Goal: Check status

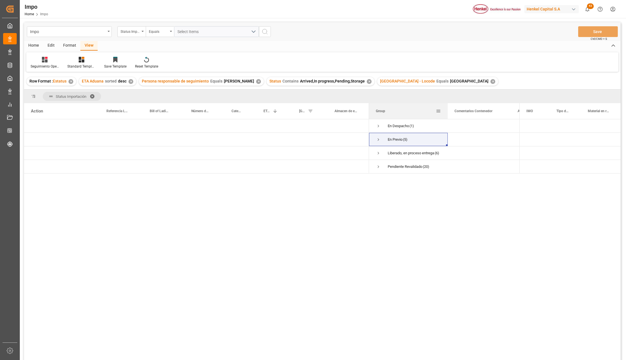
drag, startPoint x: 424, startPoint y: 104, endPoint x: 447, endPoint y: 110, distance: 23.9
click at [447, 110] on div at bounding box center [447, 111] width 2 height 16
click at [94, 95] on span at bounding box center [94, 96] width 9 height 5
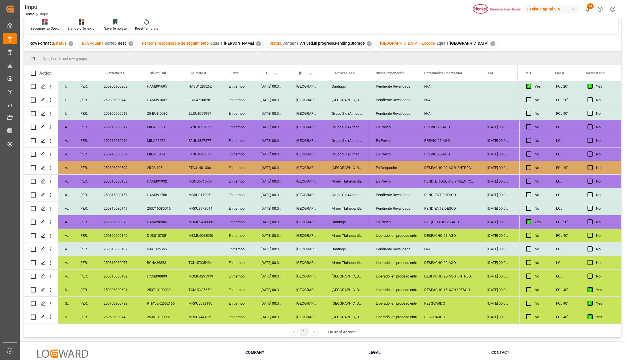
scroll to position [84, 0]
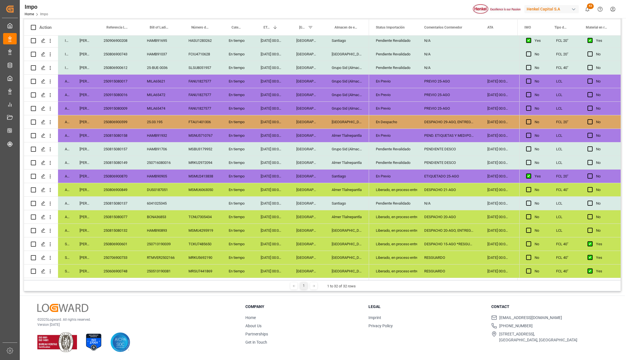
click at [404, 189] on div "Liberado, en proceso entrega" at bounding box center [393, 190] width 35 height 13
click at [120, 186] on div "250806900849" at bounding box center [118, 189] width 43 height 13
click at [383, 188] on div "Liberado, en proceso entrega" at bounding box center [393, 190] width 35 height 13
click at [403, 193] on icon "open menu" at bounding box center [406, 193] width 7 height 7
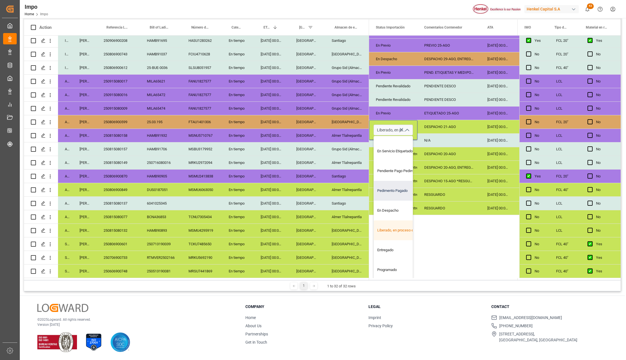
scroll to position [65, 0]
click at [393, 247] on div "Entregado" at bounding box center [400, 250] width 53 height 20
type input "Entregado"
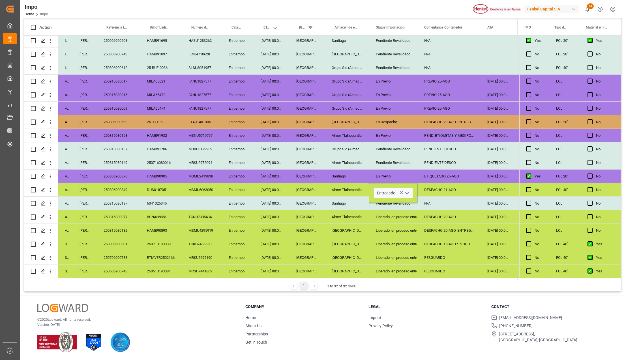
click at [413, 251] on div "Liberado, en proceso entrega" at bounding box center [393, 257] width 48 height 13
click at [443, 187] on div "DESPACHO 21-AGO" at bounding box center [448, 189] width 63 height 13
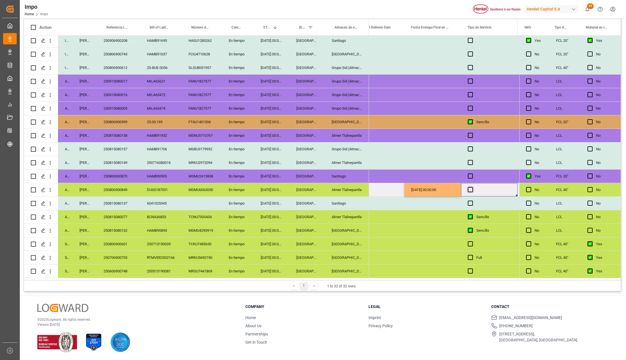
click at [471, 189] on span "Press SPACE to select this row." at bounding box center [469, 189] width 5 height 5
click at [472, 187] on input "Press SPACE to select this row." at bounding box center [472, 187] width 0 height 0
click at [450, 187] on div "22-08-2025 00:00:00" at bounding box center [432, 189] width 57 height 13
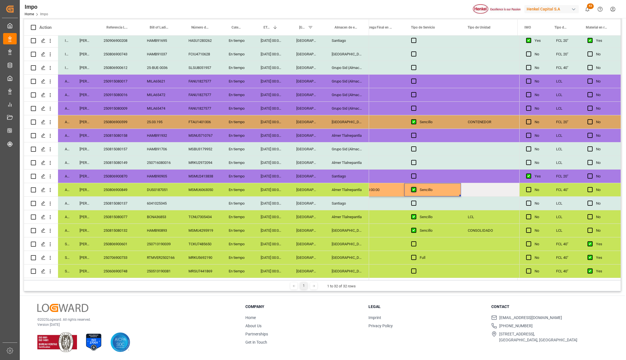
click at [414, 190] on span "Press SPACE to select this row." at bounding box center [413, 189] width 5 height 5
click at [415, 187] on input "Press SPACE to select this row." at bounding box center [415, 187] width 0 height 0
click at [476, 187] on div "Press SPACE to select this row." at bounding box center [489, 189] width 57 height 13
click at [480, 124] on div "CONTENEDOR" at bounding box center [489, 121] width 57 height 13
click at [487, 191] on div "Press SPACE to select this row." at bounding box center [489, 189] width 57 height 13
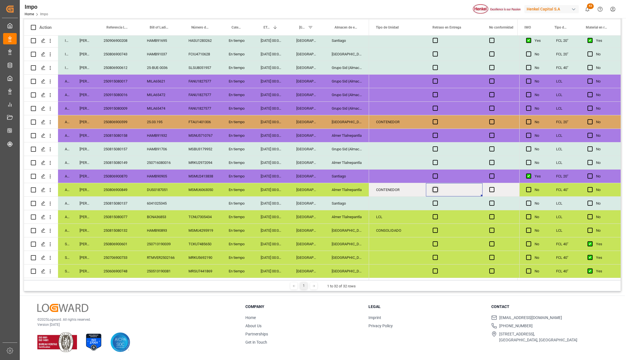
click at [435, 187] on span "Press SPACE to select this row." at bounding box center [434, 189] width 5 height 5
click at [437, 187] on input "Press SPACE to select this row." at bounding box center [437, 187] width 0 height 0
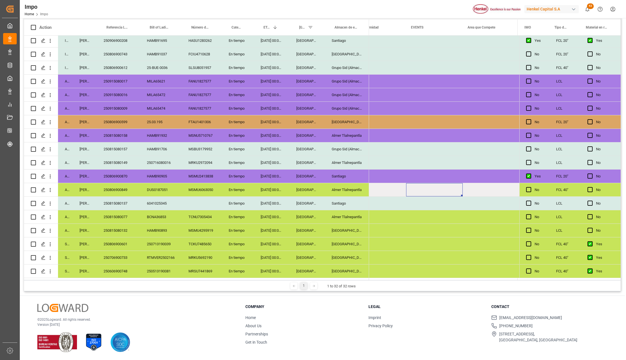
click at [428, 188] on div "Press SPACE to select this row." at bounding box center [434, 189] width 57 height 13
click at [424, 191] on input "Press SPACE to select this row." at bounding box center [434, 193] width 48 height 11
click at [439, 231] on div "Press SPACE to select this row." at bounding box center [434, 230] width 57 height 13
click at [479, 186] on div "Press SPACE to select this row." at bounding box center [490, 189] width 57 height 13
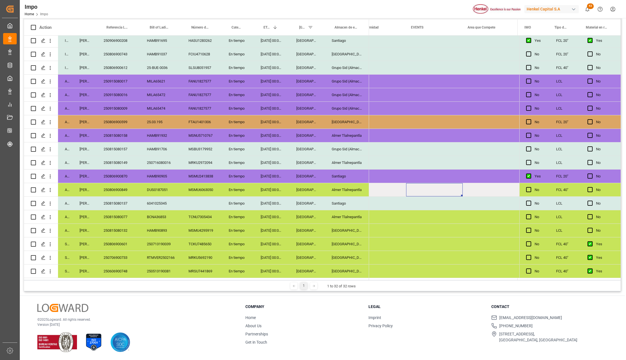
click at [448, 189] on div "Press SPACE to select this row." at bounding box center [434, 189] width 57 height 13
click at [447, 191] on input "Press SPACE to select this row." at bounding box center [434, 193] width 48 height 11
type input "f"
type input "FALLA MECANICA"
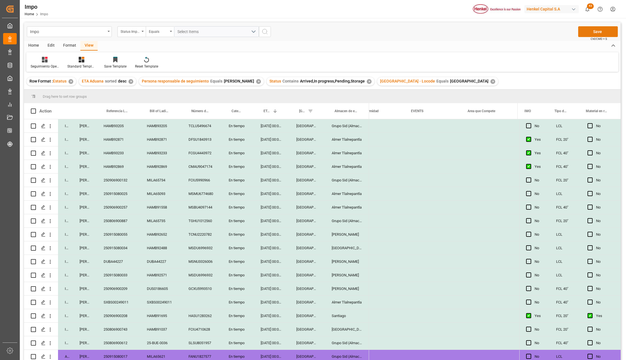
click at [592, 32] on button "Save" at bounding box center [598, 31] width 40 height 11
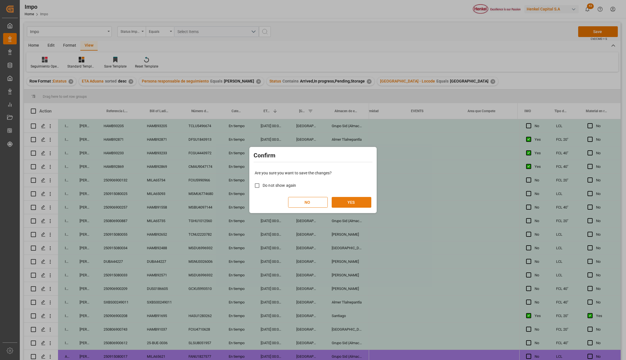
click at [354, 204] on button "YES" at bounding box center [351, 202] width 40 height 11
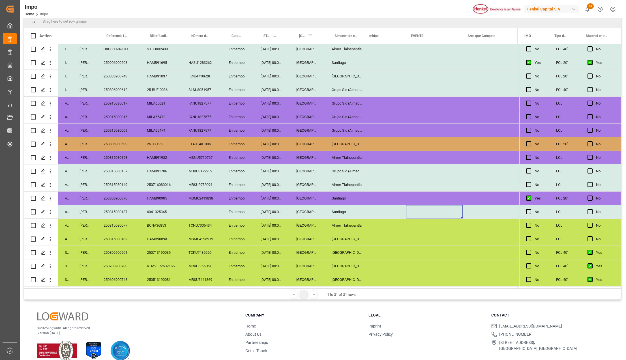
scroll to position [84, 0]
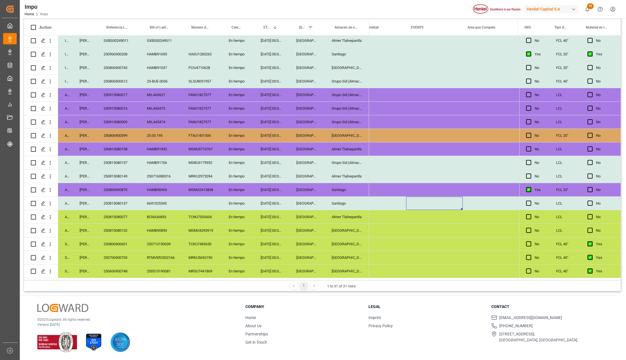
click at [310, 229] on div "Veracruz" at bounding box center [306, 230] width 35 height 13
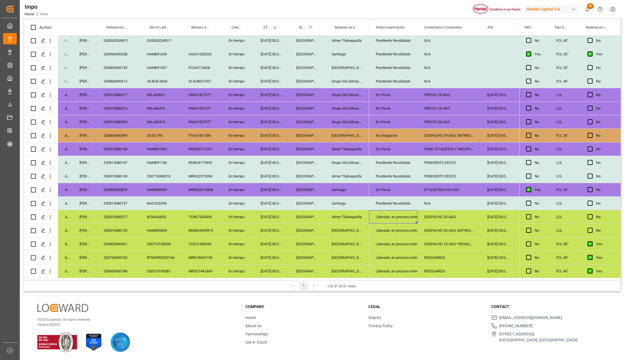
click at [126, 215] on div "250815080077" at bounding box center [118, 216] width 43 height 13
click at [426, 216] on div "DESPACHO 20-AGO" at bounding box center [448, 216] width 63 height 13
click at [436, 231] on div "DESPACHO 20-AGO, ENTREGA 25-AGO" at bounding box center [448, 230] width 63 height 13
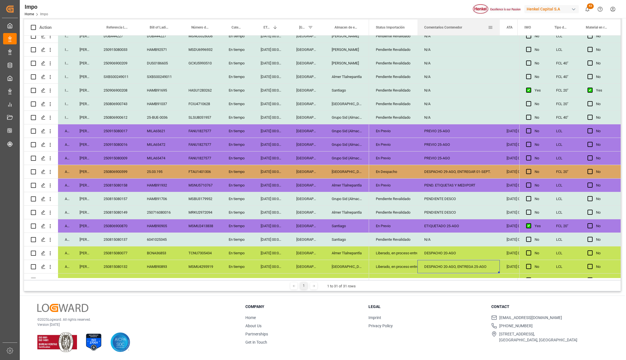
drag, startPoint x: 479, startPoint y: 23, endPoint x: 498, endPoint y: 25, distance: 19.3
click at [498, 25] on div at bounding box center [499, 28] width 2 height 16
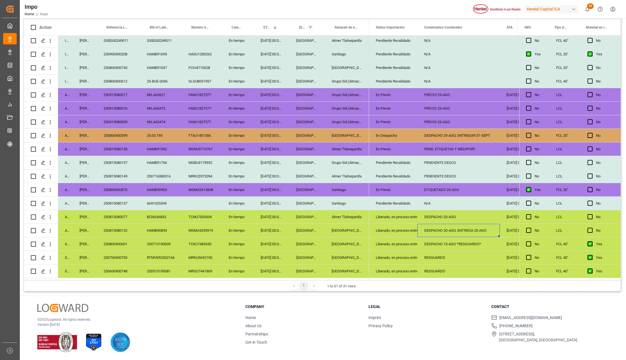
click at [482, 226] on div "DESPACHO 20-AGO, ENTREGA 25-AGO" at bounding box center [458, 230] width 82 height 13
click at [484, 231] on input "DESPACHO 20-AGO, ENTREGA 25-AGO" at bounding box center [458, 233] width 73 height 11
type input "DESPACHO 20-AGO, ENTREGA 27-AGO"
click at [484, 218] on input "DESPACHO 20-AGO, ENTREGA 27-AGO" at bounding box center [458, 220] width 73 height 11
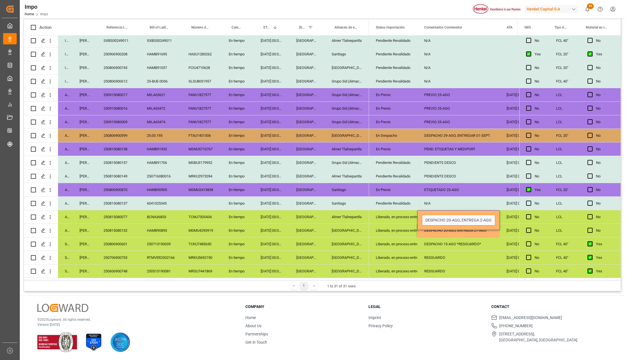
type input "DESPACHO 20-AGO, ENTREGA 25-AGO"
click at [486, 268] on div "RESGUARDO" at bounding box center [458, 271] width 82 height 13
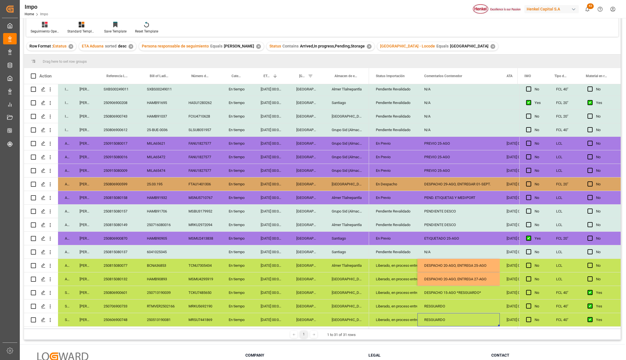
scroll to position [0, 0]
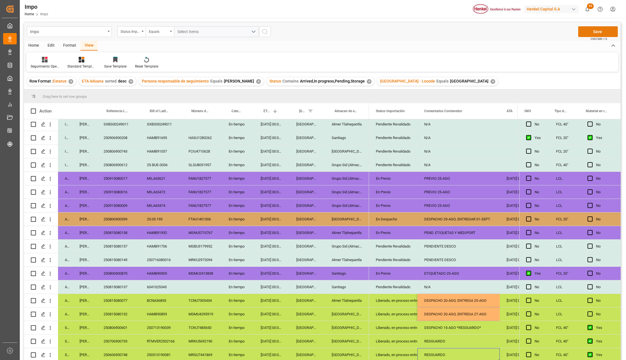
click at [599, 27] on button "Save" at bounding box center [598, 31] width 40 height 11
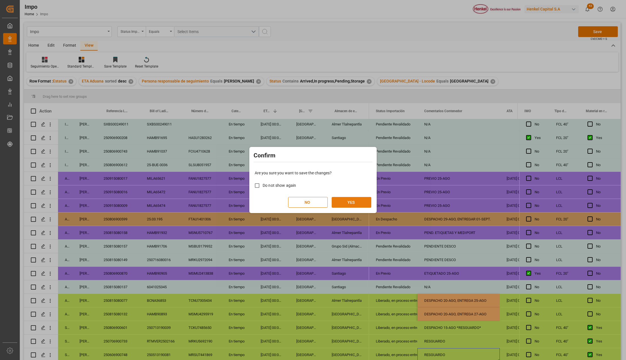
click at [355, 200] on button "YES" at bounding box center [351, 202] width 40 height 11
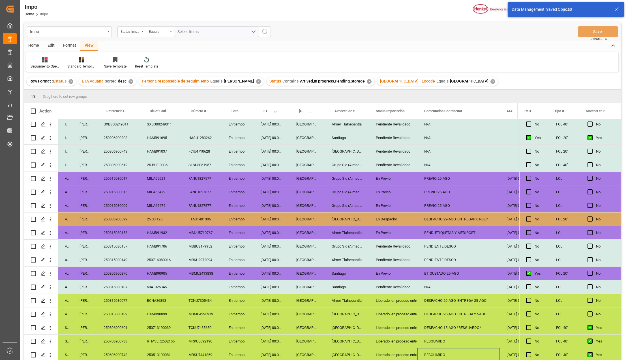
scroll to position [84, 0]
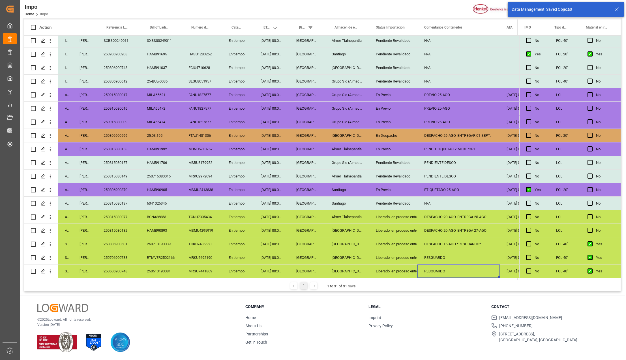
click at [343, 213] on div "Almer Tlalnepantla" at bounding box center [347, 216] width 44 height 13
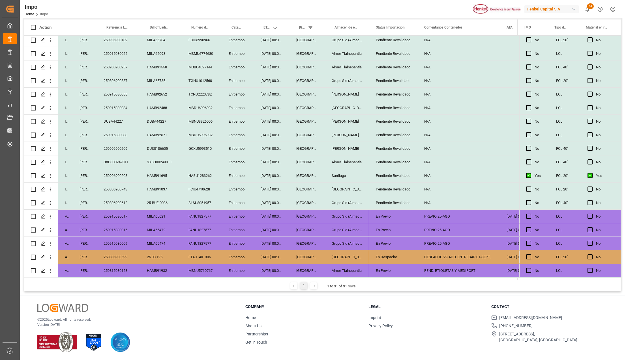
scroll to position [0, 0]
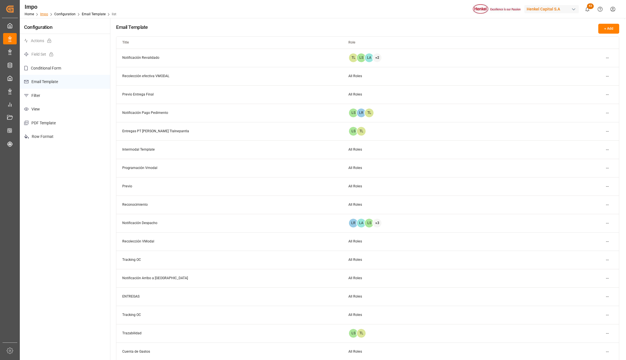
click at [43, 14] on link "Impo" at bounding box center [44, 14] width 8 height 4
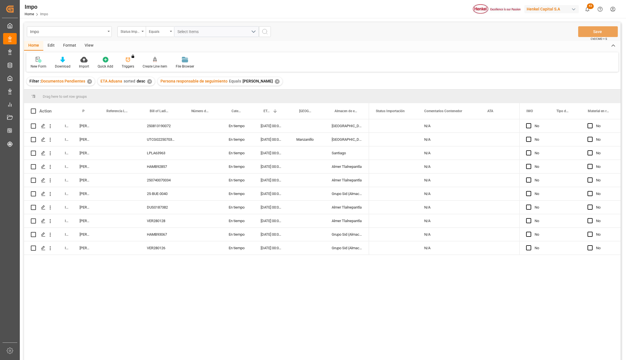
click at [275, 81] on div "✕" at bounding box center [277, 81] width 5 height 5
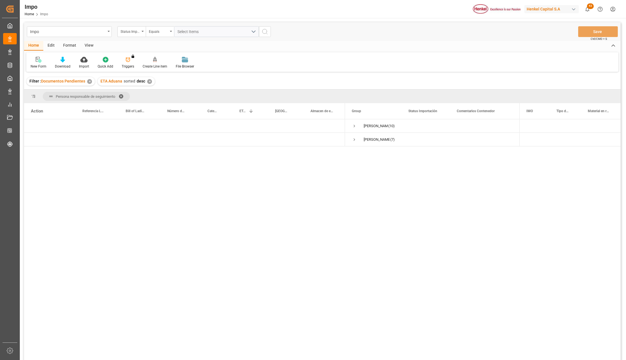
click at [69, 48] on div "Format" at bounding box center [69, 46] width 21 height 10
click at [40, 60] on icon at bounding box center [38, 60] width 5 height 6
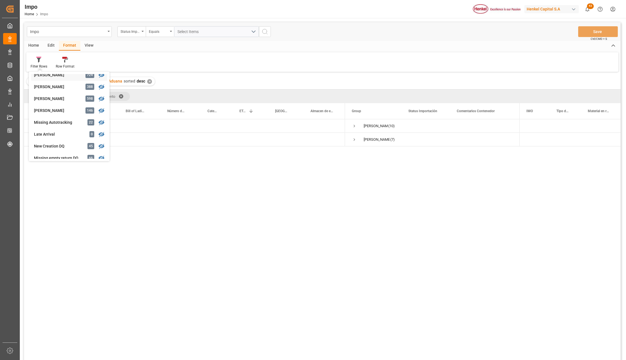
scroll to position [113, 0]
drag, startPoint x: 220, startPoint y: 274, endPoint x: 625, endPoint y: 1, distance: 488.5
click at [221, 274] on div "Karla Chavez (10) Martha Gonzalez (7)" at bounding box center [322, 240] width 596 height 243
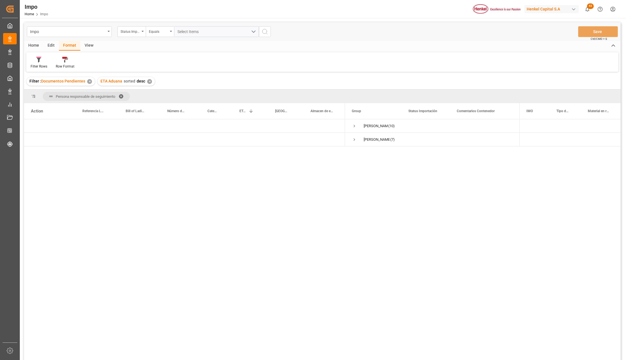
click at [200, 248] on div "Karla Chavez (10) Martha Gonzalez (7)" at bounding box center [322, 240] width 596 height 243
click at [163, 266] on div "Karla Chavez (10) Martha Gonzalez (7)" at bounding box center [322, 240] width 596 height 243
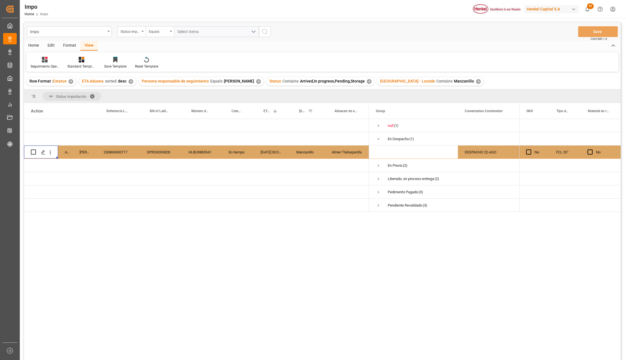
click at [93, 94] on span at bounding box center [94, 96] width 9 height 5
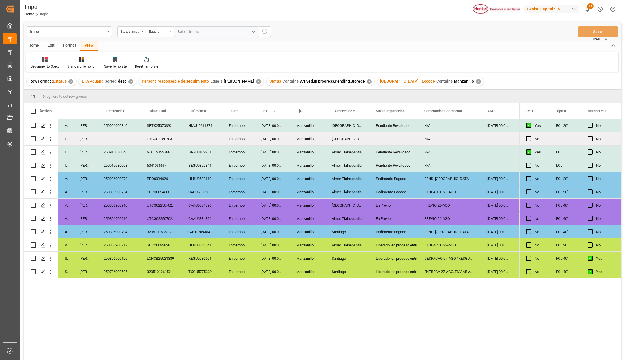
click at [437, 241] on div "DESPACHO 22-AGO" at bounding box center [448, 245] width 63 height 13
click at [462, 260] on div "DESPACHO 07-AGO *RESGUARDO*" at bounding box center [448, 258] width 63 height 13
click at [462, 273] on div "ENTREGA 27-AGO. ENVIAR AVISO" at bounding box center [448, 271] width 63 height 13
drag, startPoint x: 480, startPoint y: 105, endPoint x: 498, endPoint y: 111, distance: 19.7
click at [498, 111] on div at bounding box center [499, 111] width 2 height 16
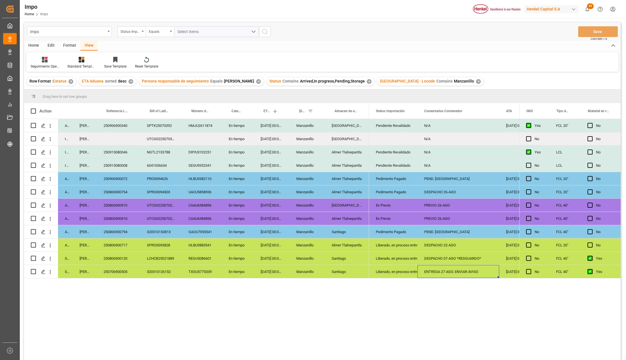
click at [444, 229] on div "PEND. [GEOGRAPHIC_DATA]" at bounding box center [458, 231] width 82 height 13
click at [119, 229] on div "250806900794" at bounding box center [118, 231] width 43 height 13
click at [404, 230] on div "Pedimento Pagado" at bounding box center [393, 232] width 35 height 13
click at [406, 232] on icon "open menu" at bounding box center [406, 235] width 7 height 7
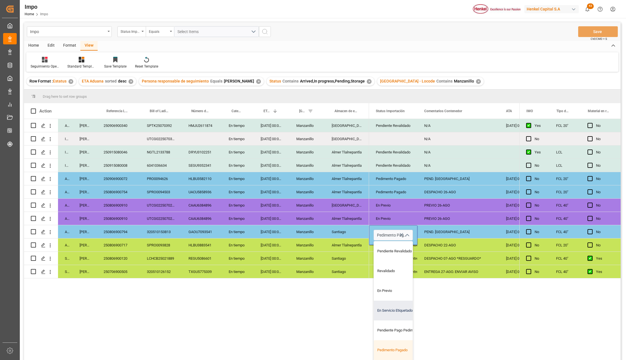
scroll to position [38, 0]
click at [394, 335] on div "En Despacho" at bounding box center [400, 333] width 53 height 20
type input "En Despacho"
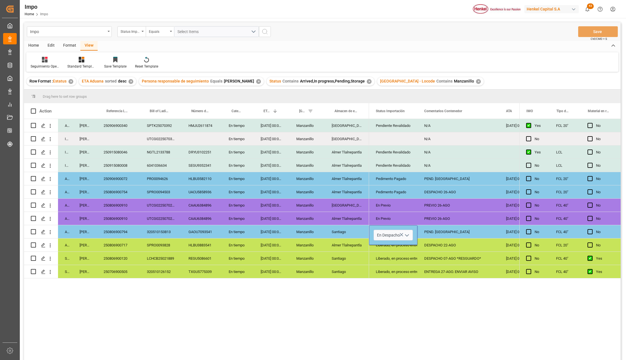
click at [409, 318] on div "Pendiente Revalidado N/A [DATE] 00:00:00 No N/A No Pendiente Revalidado N/A No …" at bounding box center [444, 241] width 150 height 245
click at [442, 232] on div "PEND. [GEOGRAPHIC_DATA]" at bounding box center [458, 231] width 82 height 13
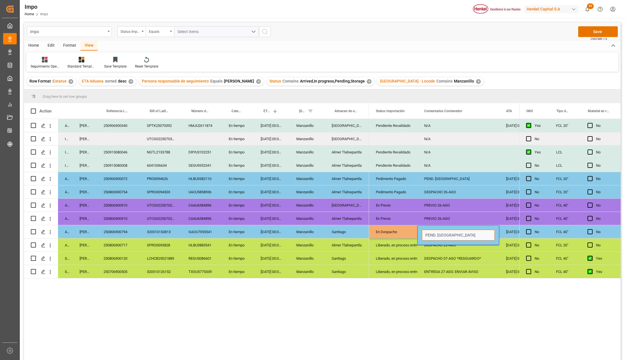
click at [444, 232] on input "PEND. [GEOGRAPHIC_DATA]" at bounding box center [458, 235] width 73 height 11
drag, startPoint x: 464, startPoint y: 236, endPoint x: 418, endPoint y: 235, distance: 46.1
type input "DESPACHO 25-08"
click at [453, 217] on div "PREVIO 26-AGO" at bounding box center [458, 218] width 82 height 13
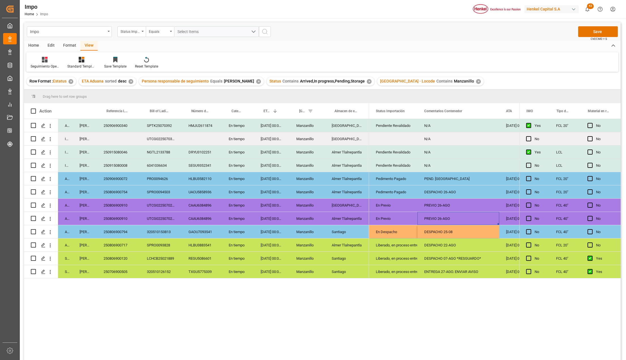
click at [447, 206] on div "PREVIO 26-AGO" at bounding box center [458, 205] width 82 height 13
click at [444, 193] on div "DESPACHO 26-AGO" at bounding box center [458, 192] width 82 height 13
click at [441, 179] on div "PEND. [GEOGRAPHIC_DATA]" at bounding box center [458, 178] width 82 height 13
click at [601, 31] on button "Save" at bounding box center [598, 31] width 40 height 11
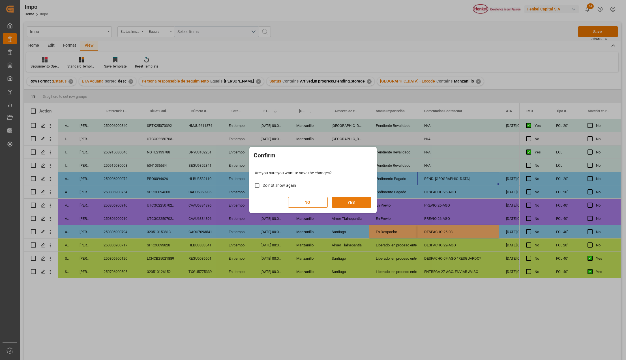
click at [364, 204] on button "YES" at bounding box center [351, 202] width 40 height 11
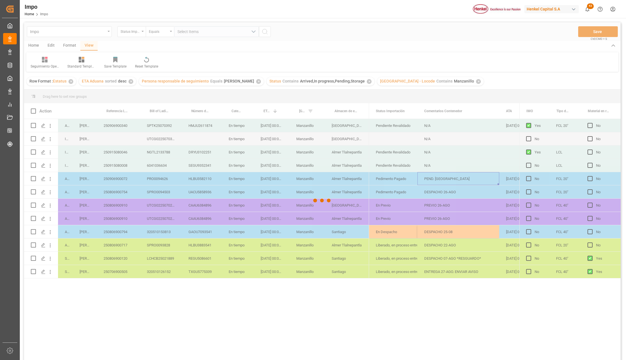
click at [120, 181] on div at bounding box center [322, 200] width 596 height 357
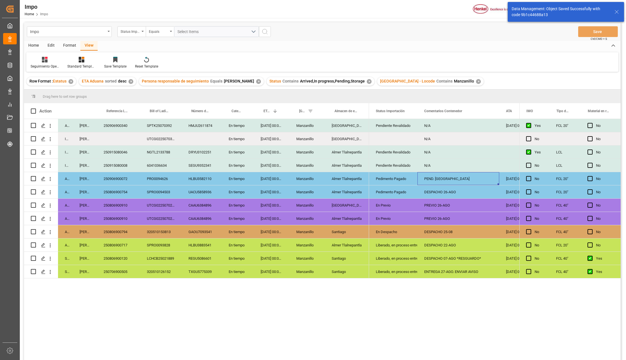
click at [116, 177] on div "250906900072" at bounding box center [118, 178] width 43 height 13
click at [371, 180] on div "Pedimento Pagado" at bounding box center [393, 178] width 48 height 13
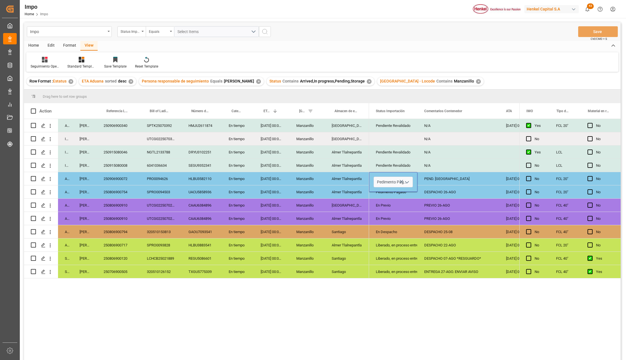
click at [404, 184] on button "open menu" at bounding box center [406, 182] width 8 height 9
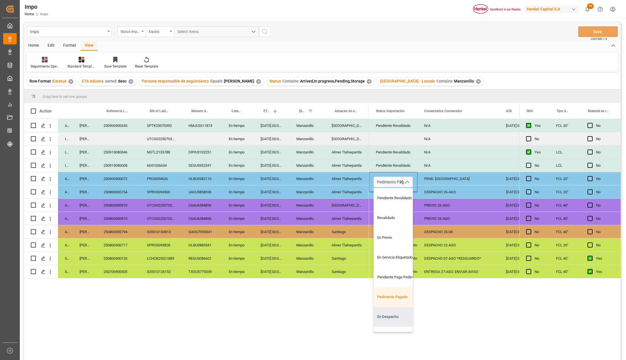
click at [395, 315] on div "En Despacho" at bounding box center [400, 317] width 53 height 20
type input "En Despacho"
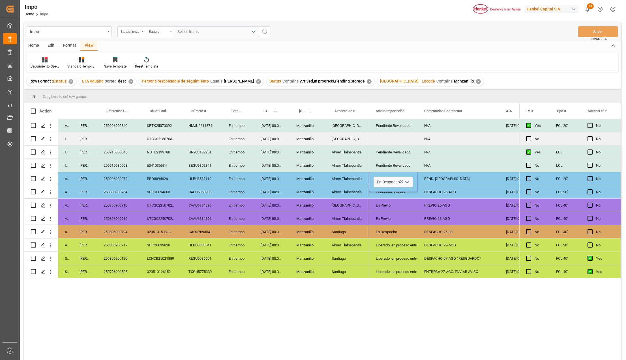
click at [429, 305] on div "Pendiente Revalidado N/A [DATE] 00:00:00 No N/A No Pendiente Revalidado N/A No …" at bounding box center [444, 241] width 150 height 245
click at [445, 179] on div "PEND. [GEOGRAPHIC_DATA]" at bounding box center [458, 178] width 82 height 13
type input "DESPACHO 26-AGO"
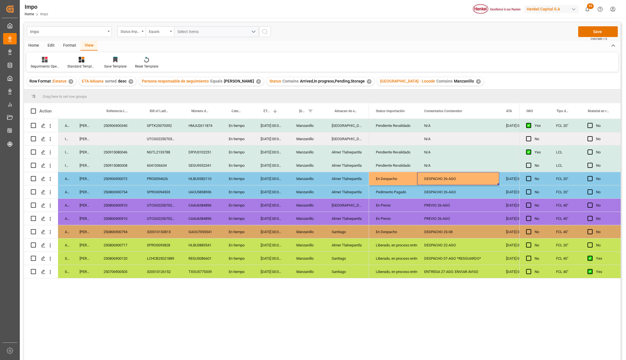
click at [447, 179] on div "DESPACHO 26-AGO" at bounding box center [458, 178] width 82 height 13
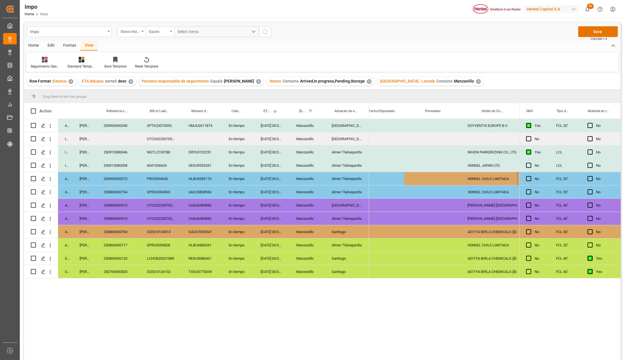
scroll to position [0, 0]
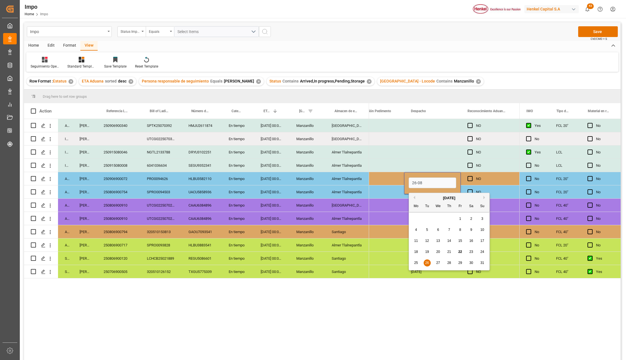
type input "[DATE]"
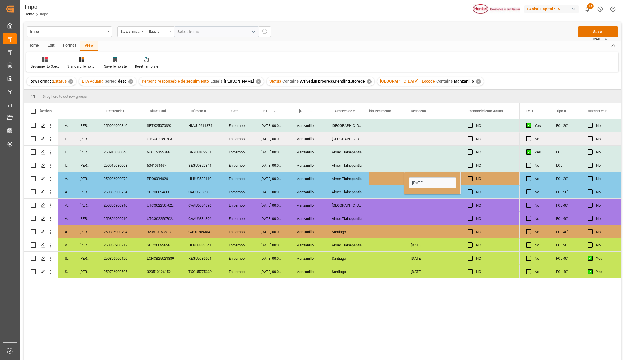
click at [436, 236] on div "Press SPACE to select this row." at bounding box center [432, 231] width 57 height 13
click at [439, 180] on div "[DATE]" at bounding box center [432, 178] width 57 height 13
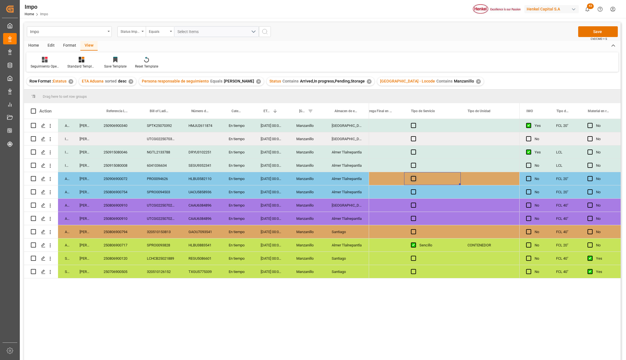
click at [414, 179] on span "Press SPACE to select this row." at bounding box center [413, 178] width 5 height 5
click at [415, 176] on input "Press SPACE to select this row." at bounding box center [415, 176] width 0 height 0
click at [414, 179] on span "Press SPACE to select this row." at bounding box center [413, 178] width 5 height 5
click at [415, 176] on input "Press SPACE to select this row." at bounding box center [415, 176] width 0 height 0
click at [426, 208] on div "Press SPACE to select this row." at bounding box center [432, 205] width 57 height 13
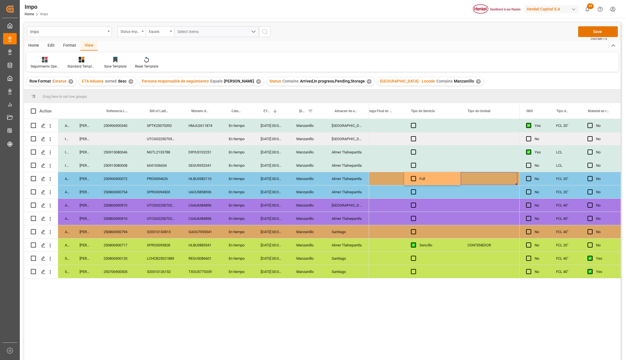
click at [469, 176] on div "Press SPACE to select this row." at bounding box center [488, 178] width 57 height 13
click at [477, 179] on div "Press SPACE to select this row." at bounding box center [488, 178] width 57 height 13
click at [478, 183] on input "Press SPACE to select this row." at bounding box center [489, 182] width 48 height 11
type input "CONTENEDOR"
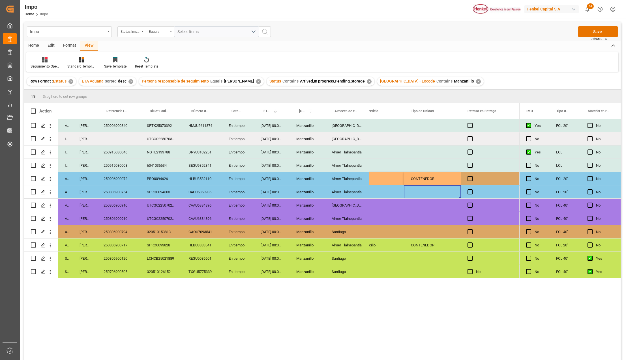
click at [434, 190] on div "Press SPACE to select this row." at bounding box center [432, 192] width 57 height 13
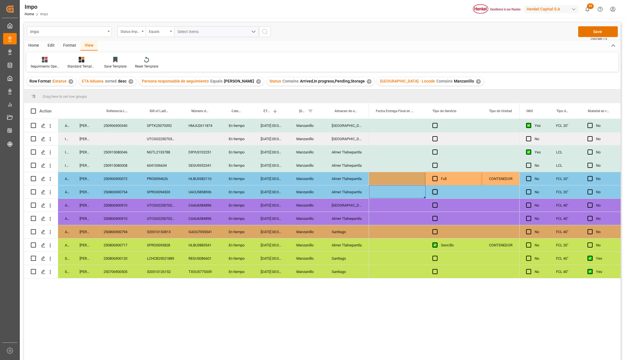
click at [434, 190] on span "Press SPACE to select this row." at bounding box center [434, 191] width 5 height 5
click at [436, 189] on input "Press SPACE to select this row." at bounding box center [436, 189] width 0 height 0
click at [434, 190] on span "Press SPACE to select this row." at bounding box center [434, 191] width 5 height 5
click at [436, 189] on input "Press SPACE to select this row." at bounding box center [436, 189] width 0 height 0
click at [502, 179] on div "CONTENEDOR" at bounding box center [510, 178] width 57 height 13
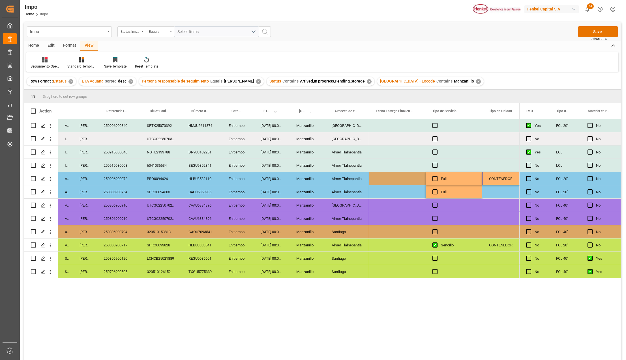
click at [498, 192] on div "Press SPACE to select this row." at bounding box center [510, 192] width 57 height 13
click at [463, 189] on div "Full" at bounding box center [458, 192] width 34 height 13
click at [456, 181] on div "Full" at bounding box center [458, 178] width 34 height 13
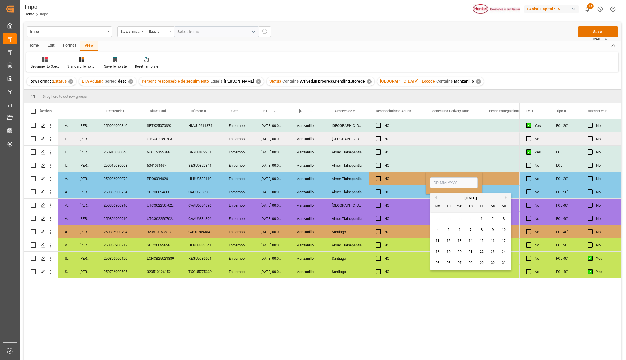
type input "[DATE]"
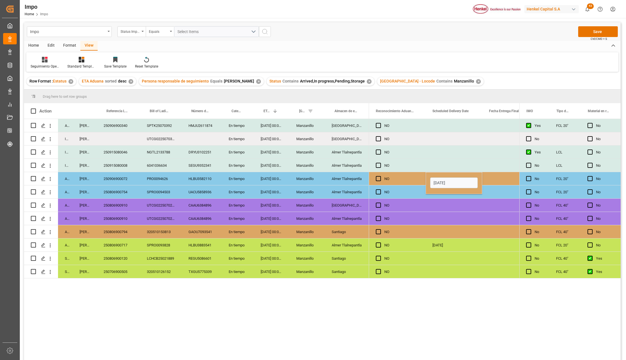
click at [341, 193] on div "Almer Tlalnepantla" at bounding box center [347, 192] width 44 height 13
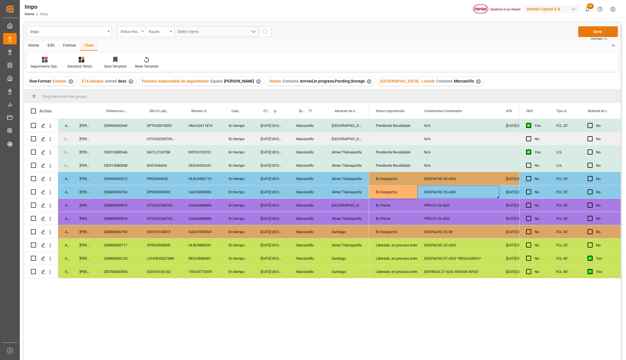
click at [596, 33] on button "Save" at bounding box center [598, 31] width 40 height 11
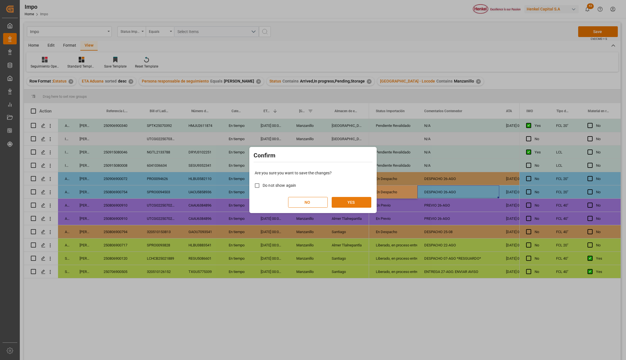
click at [368, 200] on button "YES" at bounding box center [351, 202] width 40 height 11
